Goal: Task Accomplishment & Management: Use online tool/utility

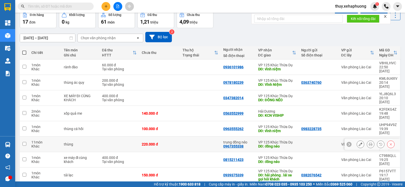
scroll to position [46, 0]
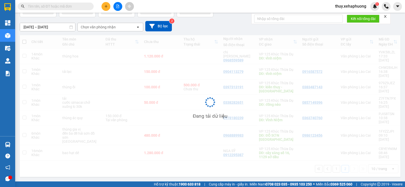
scroll to position [23, 0]
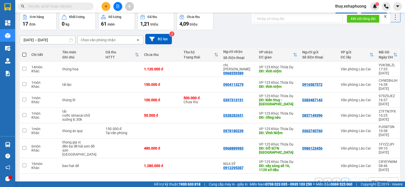
click at [41, 42] on input "[DATE] – [DATE]" at bounding box center [47, 40] width 55 height 8
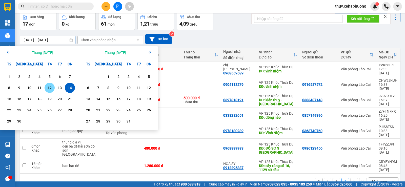
click at [49, 86] on div "12" at bounding box center [49, 88] width 7 height 6
type input "[DATE] – [DATE]"
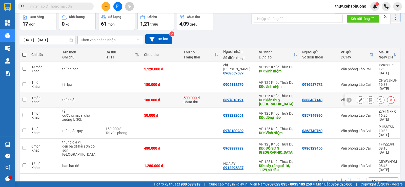
click at [49, 92] on td "1 món Khác" at bounding box center [44, 99] width 31 height 15
checkbox input "false"
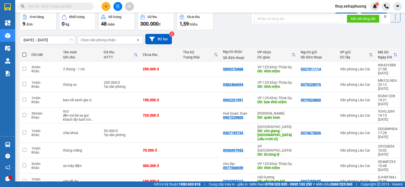
checkbox input "false"
